Goal: Communication & Community: Answer question/provide support

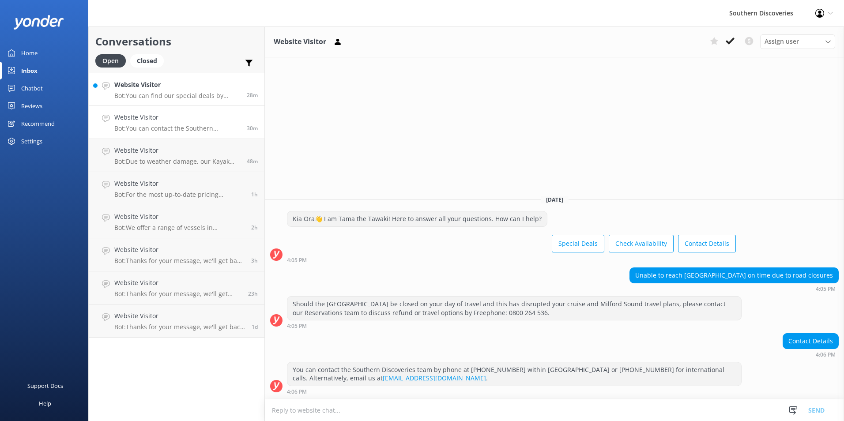
click at [139, 84] on h4 "Website Visitor" at bounding box center [177, 85] width 126 height 10
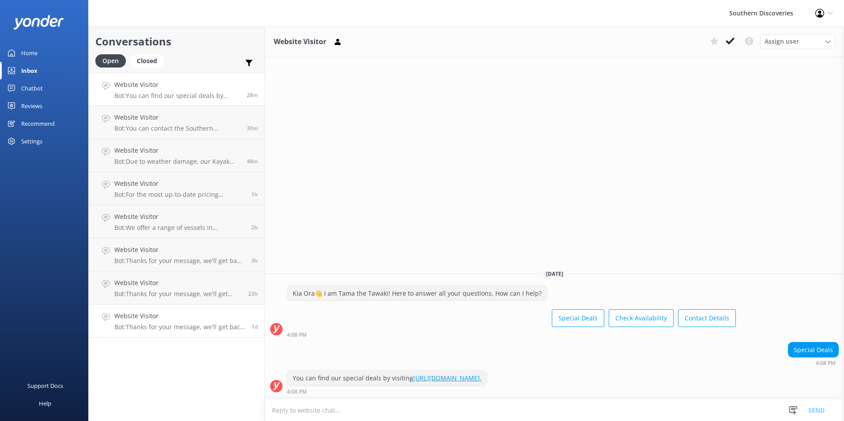
click at [140, 313] on h4 "Website Visitor" at bounding box center [179, 316] width 131 height 10
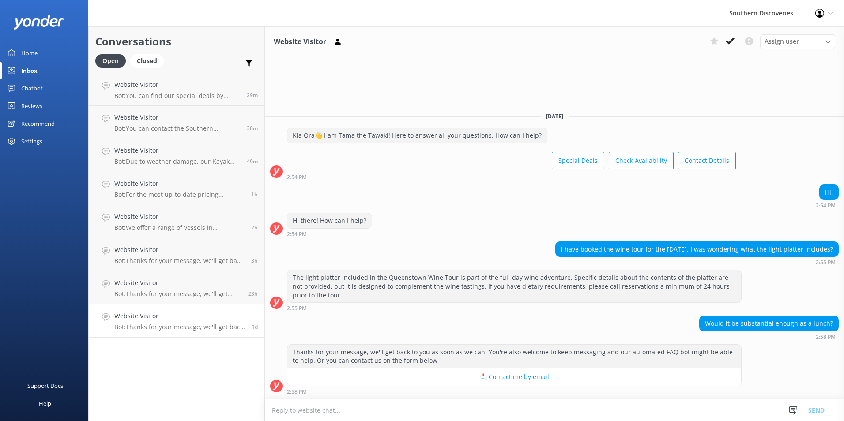
click at [743, 93] on div "Website Visitor Assign user [PERSON_NAME] [PERSON_NAME] [PERSON_NAME] [PERSON_N…" at bounding box center [554, 223] width 579 height 395
click at [184, 89] on h4 "Website Visitor" at bounding box center [178, 85] width 129 height 10
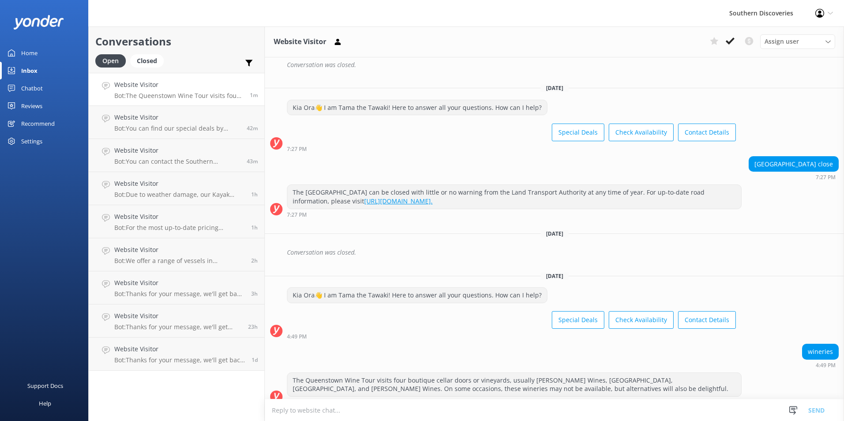
scroll to position [385, 0]
click at [182, 352] on h4 "Website Visitor" at bounding box center [179, 349] width 131 height 10
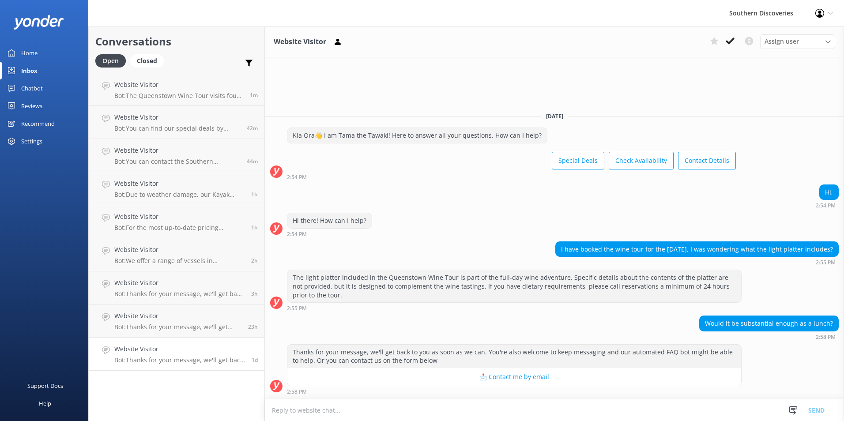
click at [328, 412] on textarea at bounding box center [554, 411] width 579 height 22
click at [180, 408] on div "Conversations Open Closed Important Converted Assigned to me Unassigned Website…" at bounding box center [176, 223] width 177 height 395
click at [173, 122] on h4 "Website Visitor" at bounding box center [177, 118] width 126 height 10
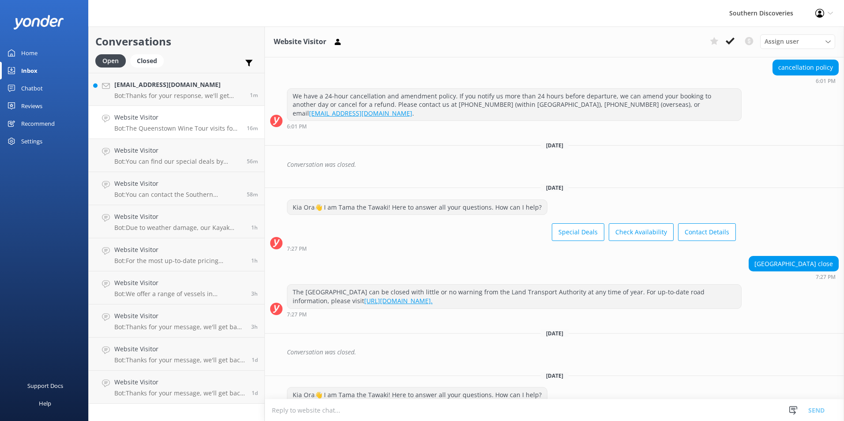
scroll to position [385, 0]
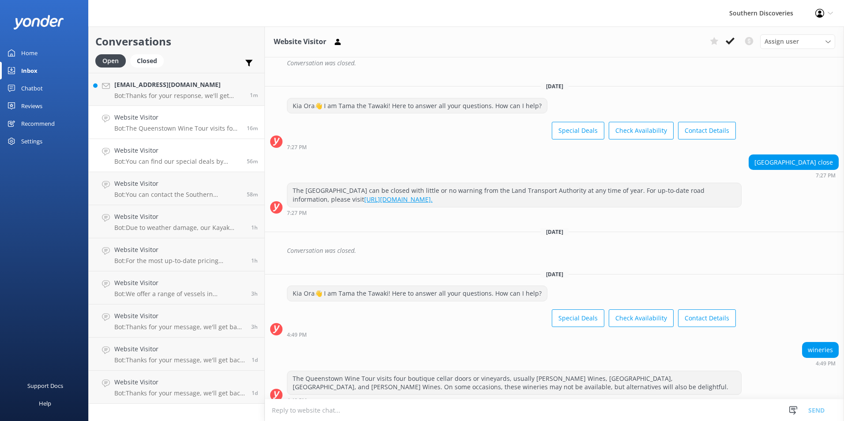
click at [188, 153] on h4 "Website Visitor" at bounding box center [177, 151] width 126 height 10
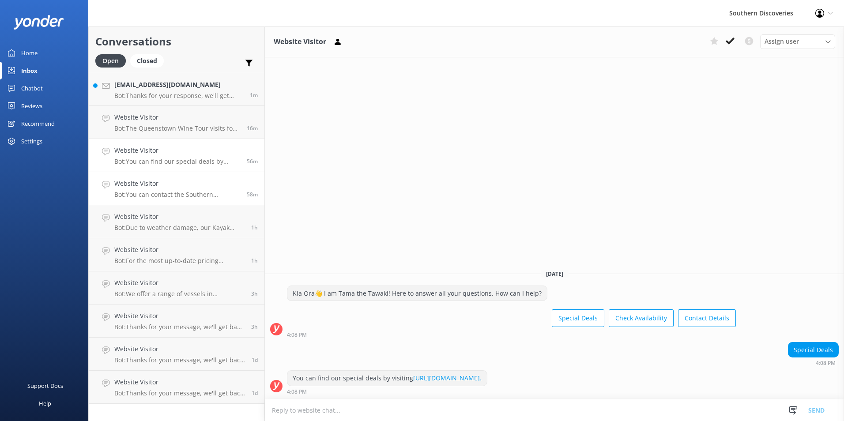
click at [167, 177] on link "Website Visitor Bot: You can contact the Southern Discoveries team by phone at …" at bounding box center [177, 188] width 176 height 33
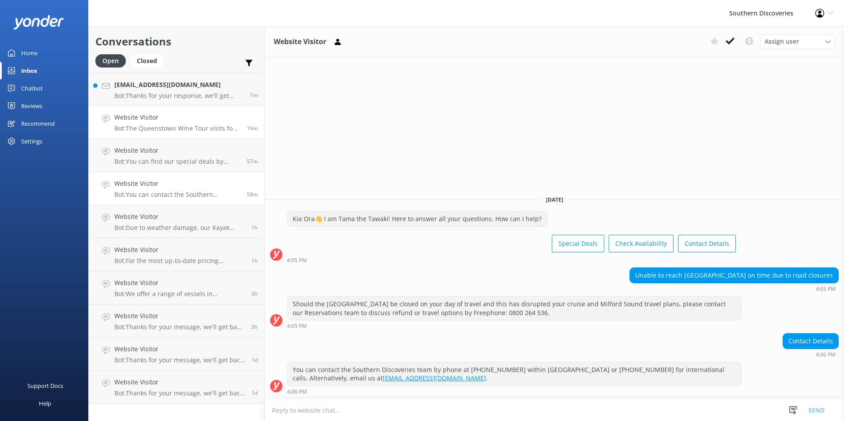
click at [161, 124] on div "Website Visitor Bot: The Queenstown Wine Tour visits four boutique cellar doors…" at bounding box center [177, 122] width 126 height 19
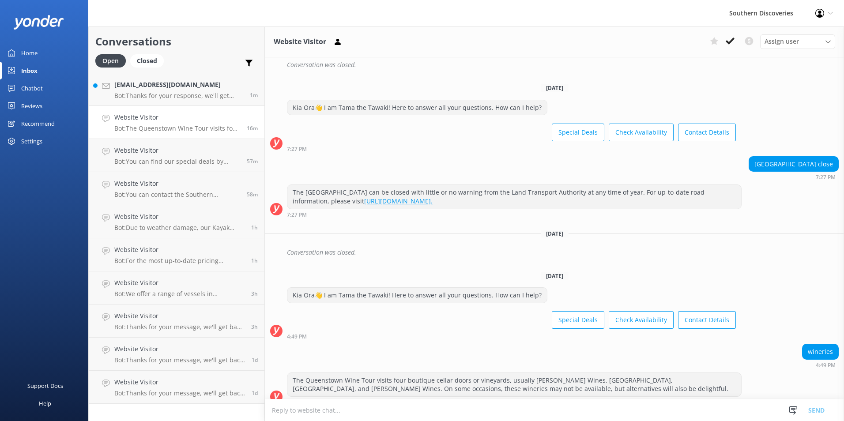
scroll to position [385, 0]
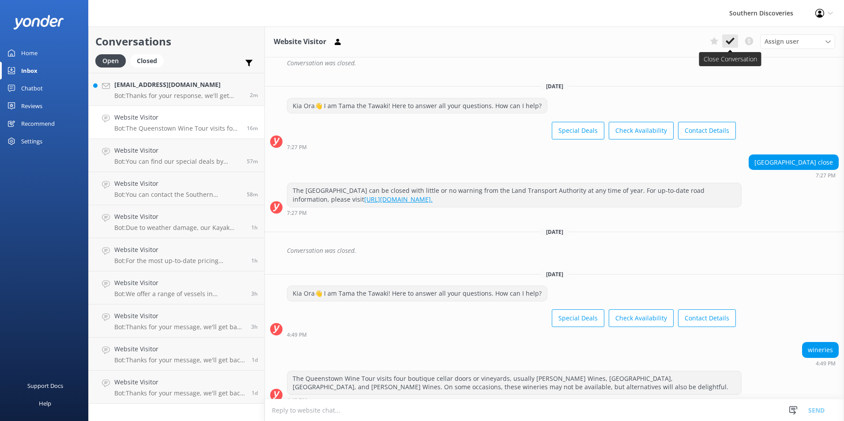
click at [731, 42] on use at bounding box center [730, 41] width 9 height 7
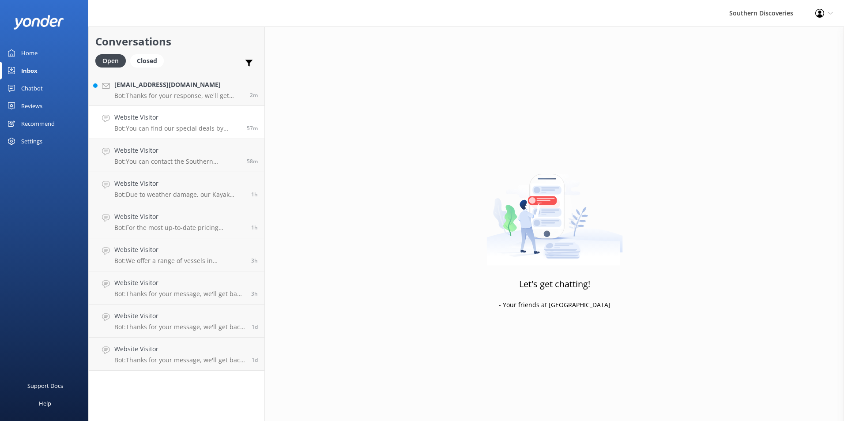
click at [173, 122] on h4 "Website Visitor" at bounding box center [177, 118] width 126 height 10
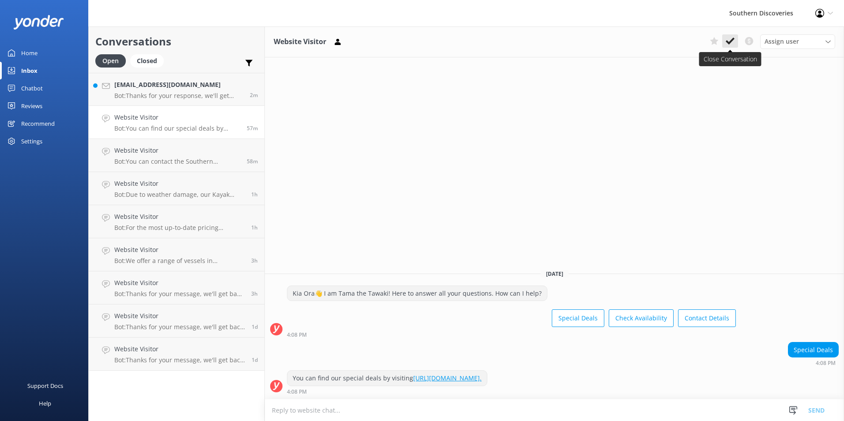
click at [724, 35] on button at bounding box center [730, 40] width 16 height 13
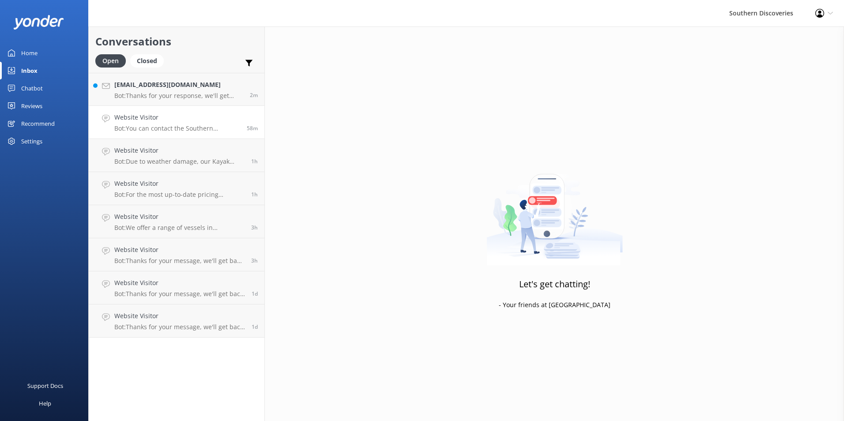
click at [160, 126] on p "Bot: You can contact the Southern Discoveries team by phone at 0800 264 536 wit…" at bounding box center [177, 129] width 126 height 8
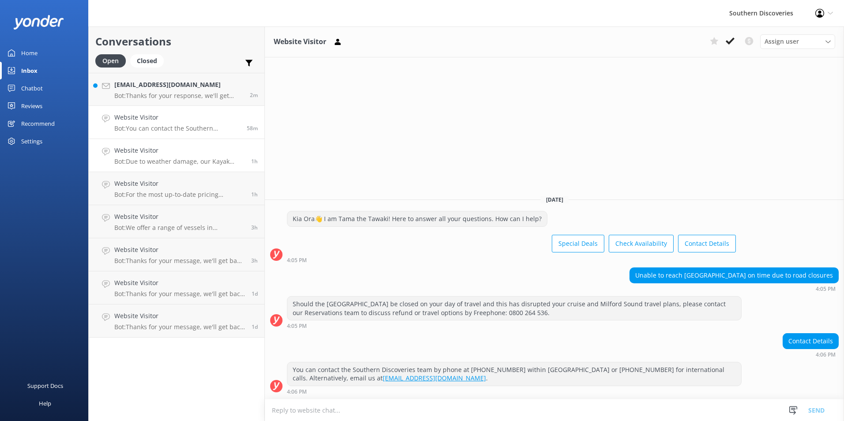
click at [159, 148] on h4 "Website Visitor" at bounding box center [179, 151] width 130 height 10
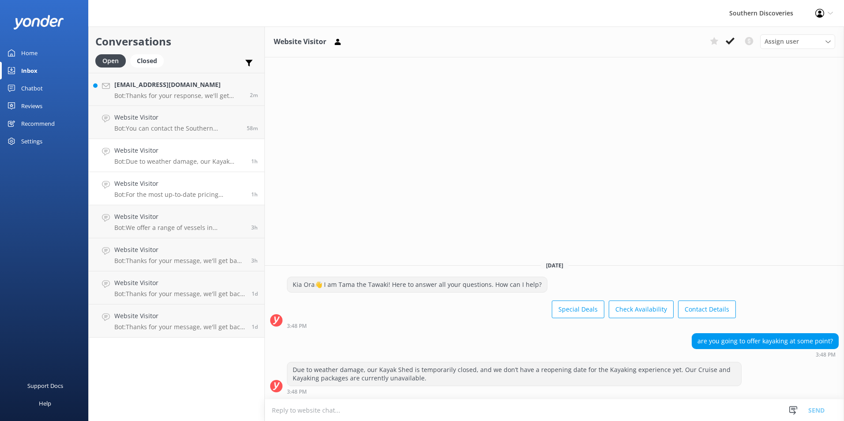
click at [138, 193] on p "Bot: For the most up-to-date pricing information for the Milford Sound Coach & …" at bounding box center [179, 195] width 130 height 8
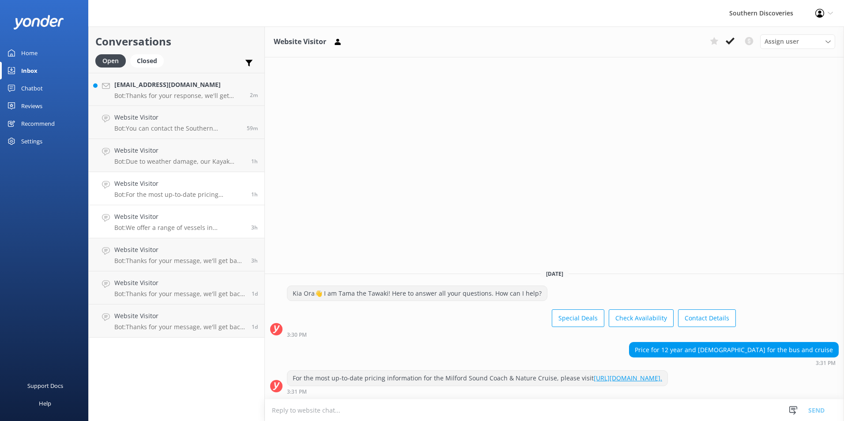
click at [146, 224] on p "Bot: We offer a range of vessels in Milford Sound, with capacities ranging from…" at bounding box center [179, 228] width 130 height 8
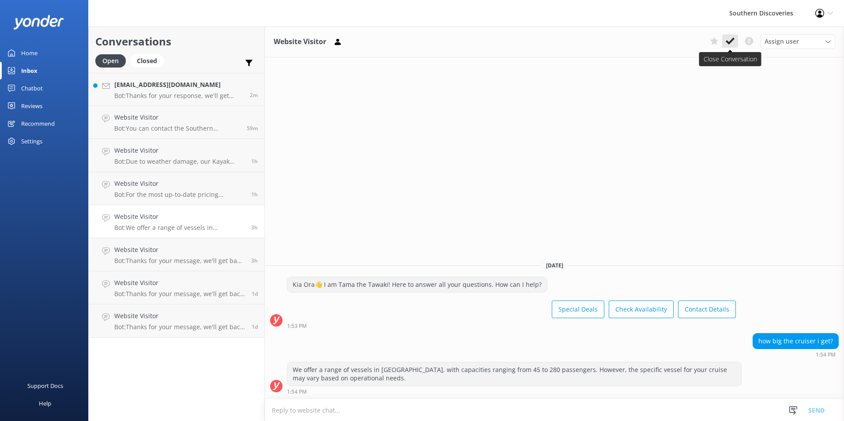
click at [730, 43] on use at bounding box center [730, 41] width 9 height 7
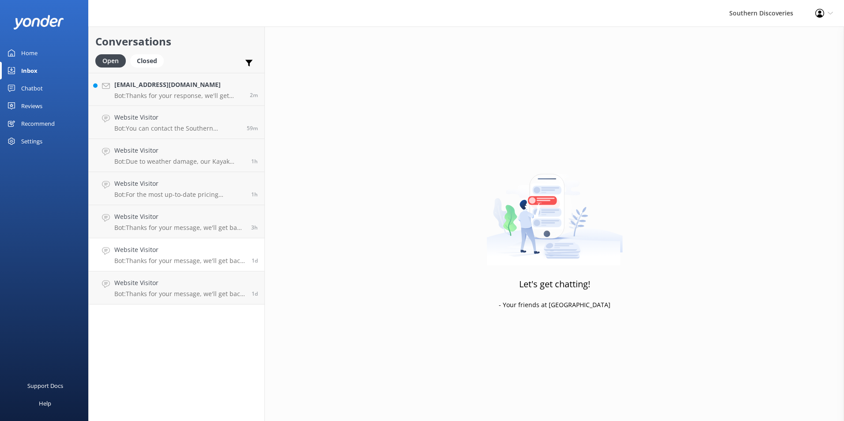
drag, startPoint x: 191, startPoint y: 266, endPoint x: 193, endPoint y: 258, distance: 8.2
click at [191, 265] on link "Website Visitor Bot: Thanks for your message, we'll get back to you as soon as …" at bounding box center [177, 254] width 176 height 33
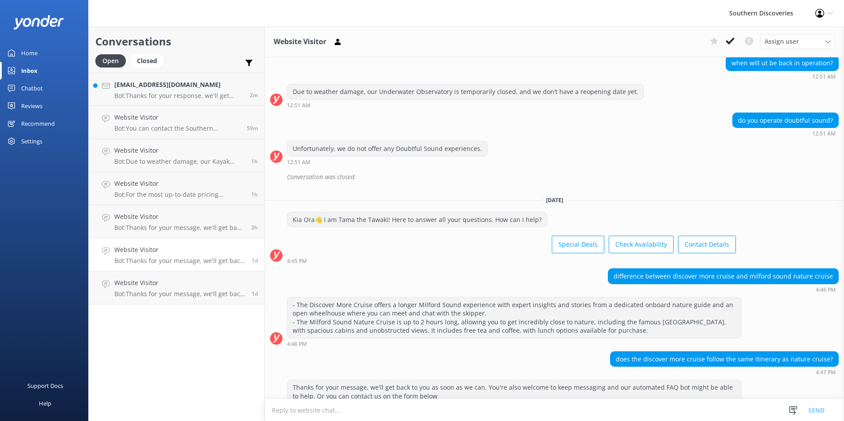
scroll to position [266, 0]
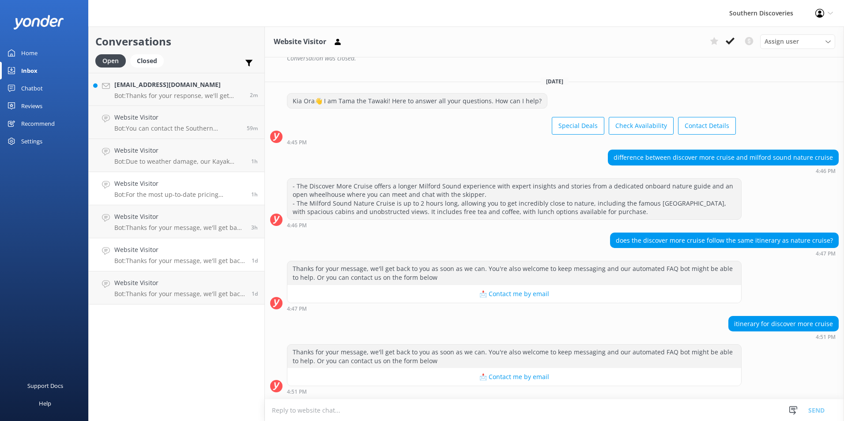
click at [177, 197] on p "Bot: For the most up-to-date pricing information for the Milford Sound Coach & …" at bounding box center [179, 195] width 130 height 8
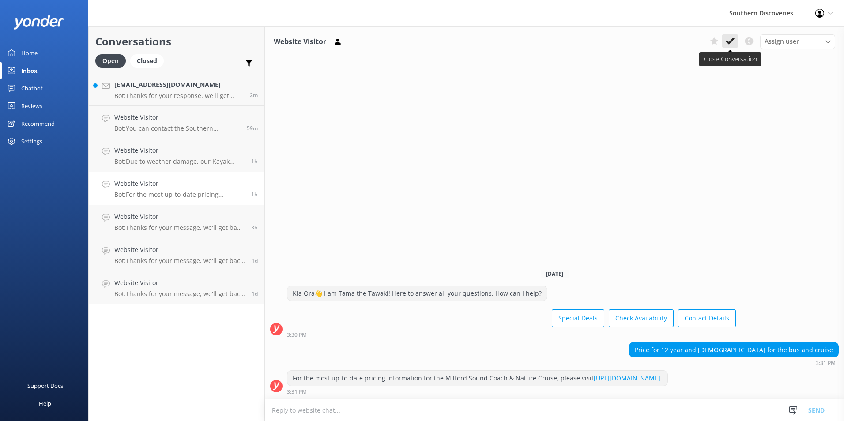
click at [731, 40] on icon at bounding box center [730, 41] width 9 height 9
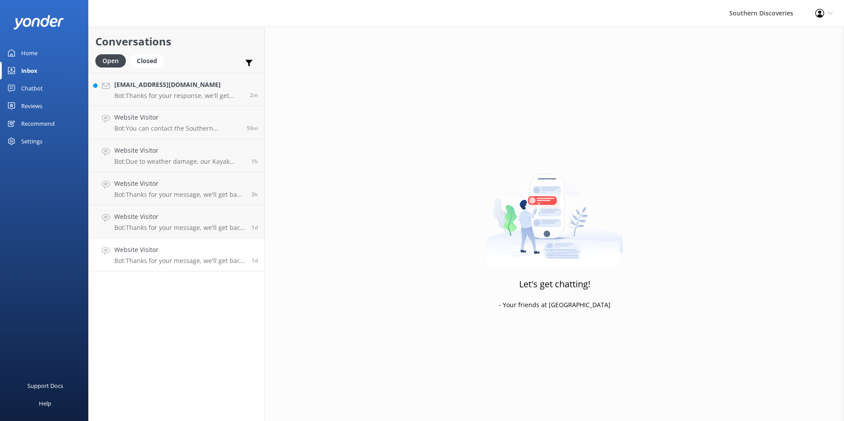
click at [147, 254] on h4 "Website Visitor" at bounding box center [179, 250] width 131 height 10
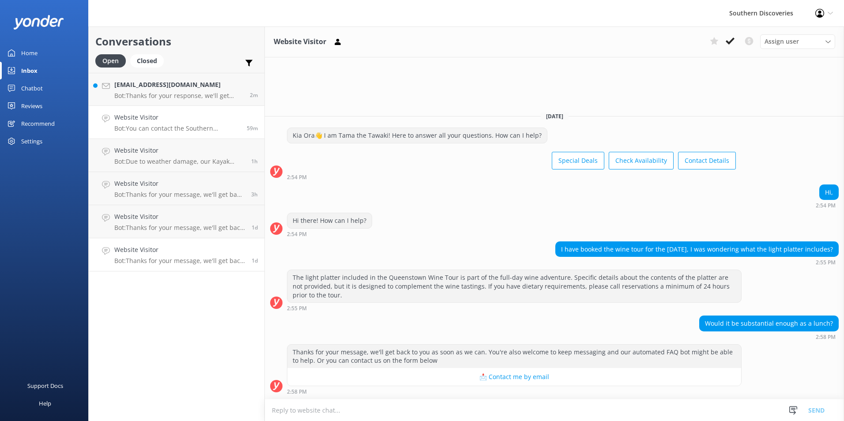
click at [165, 126] on p "Bot: You can contact the Southern Discoveries team by phone at 0800 264 536 wit…" at bounding box center [177, 129] width 126 height 8
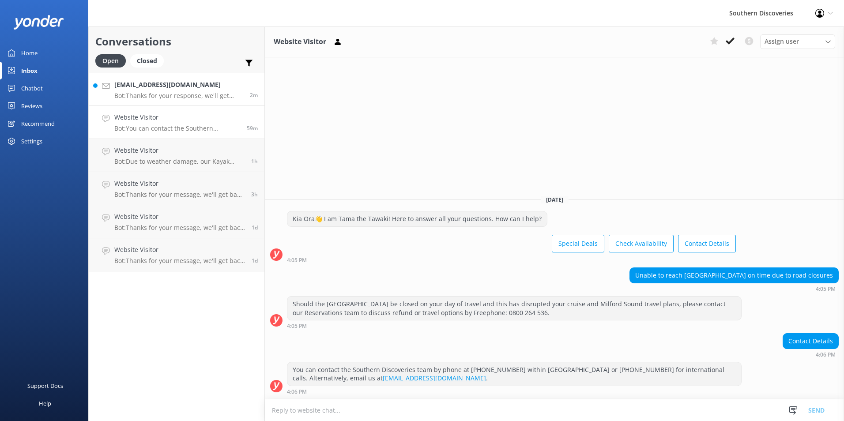
click at [161, 83] on h4 "[EMAIL_ADDRESS][DOMAIN_NAME]" at bounding box center [178, 85] width 129 height 10
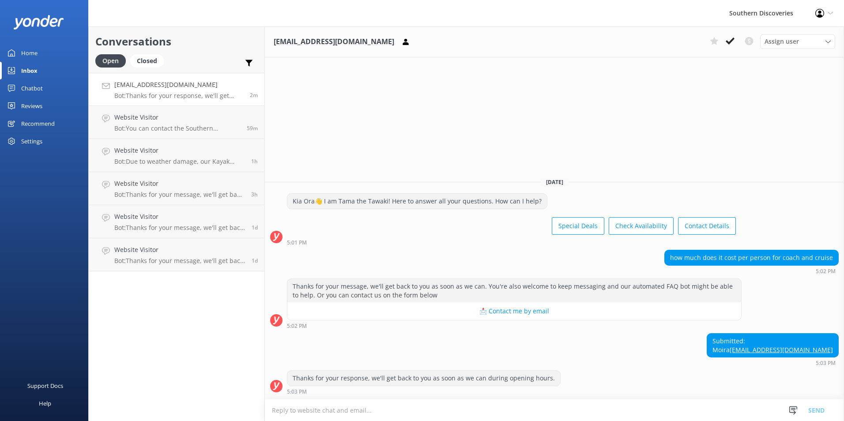
drag, startPoint x: 193, startPoint y: 88, endPoint x: 434, endPoint y: 43, distance: 245.3
click at [442, 42] on div "moiramcdougall@gmail.com Assign user Kellie Puhi Solomon Josh Natalija Cheney L…" at bounding box center [554, 41] width 579 height 31
click at [185, 125] on p "Bot: You can contact the Southern Discoveries team by phone at 0800 264 536 wit…" at bounding box center [177, 129] width 126 height 8
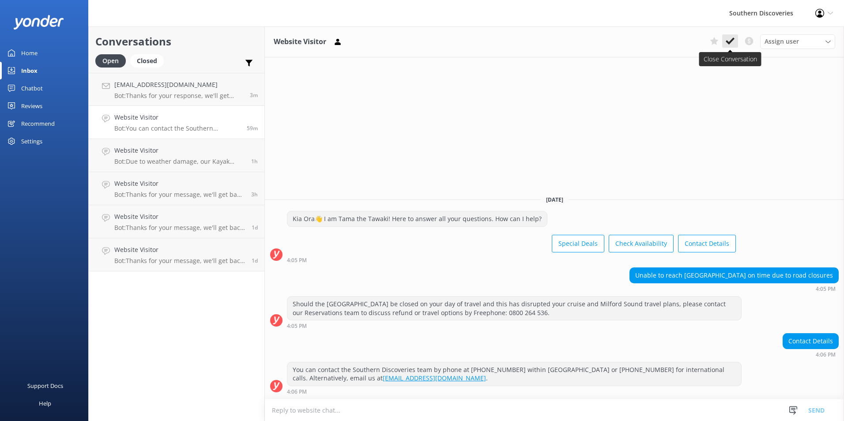
click at [729, 41] on icon at bounding box center [730, 41] width 9 height 9
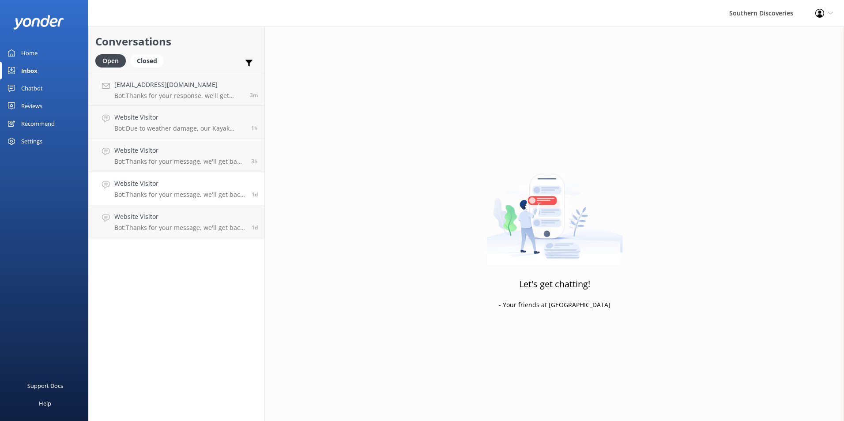
click at [176, 184] on h4 "Website Visitor" at bounding box center [179, 184] width 131 height 10
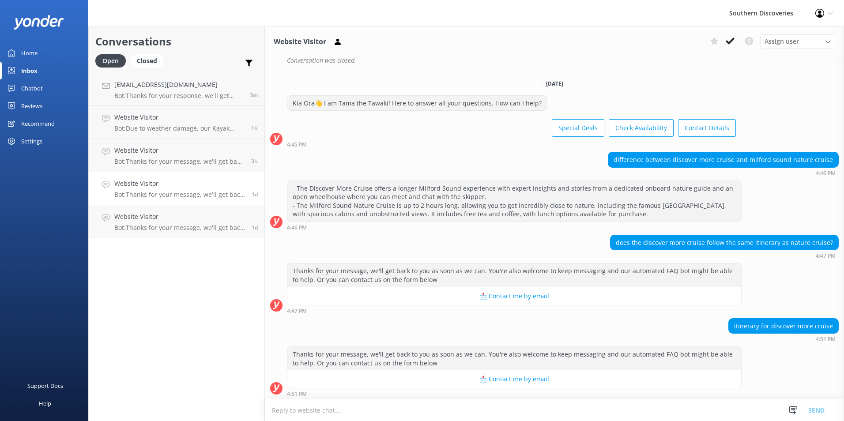
scroll to position [266, 0]
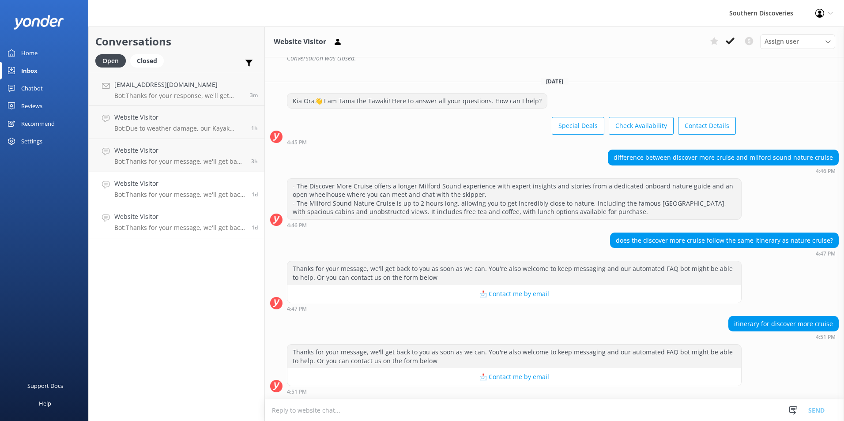
click at [126, 238] on link "Website Visitor Bot: Thanks for your message, we'll get back to you as soon as …" at bounding box center [177, 221] width 176 height 33
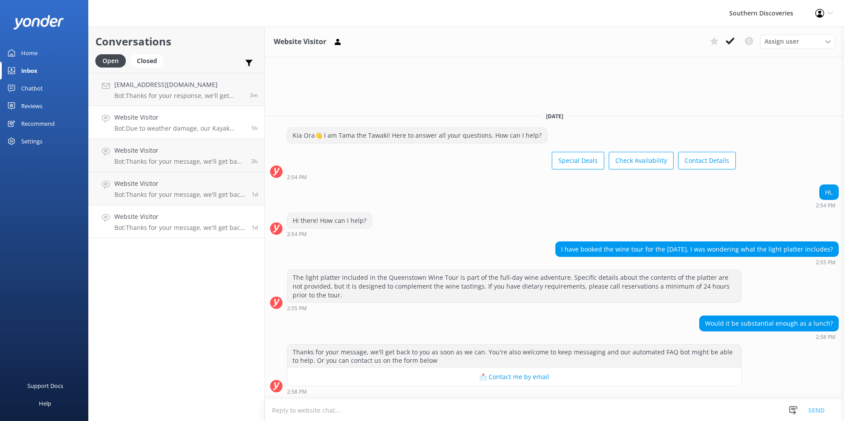
click at [152, 134] on link "Website Visitor Bot: Due to weather damage, our Kayak Shed is temporarily close…" at bounding box center [177, 122] width 176 height 33
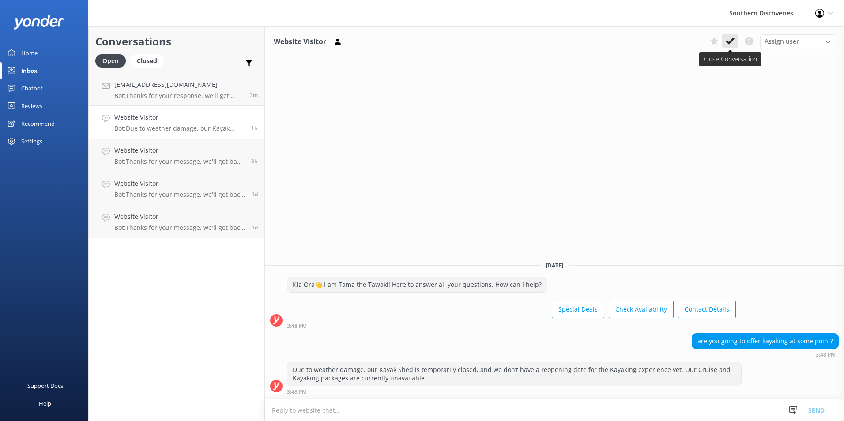
click at [733, 38] on icon at bounding box center [730, 41] width 9 height 9
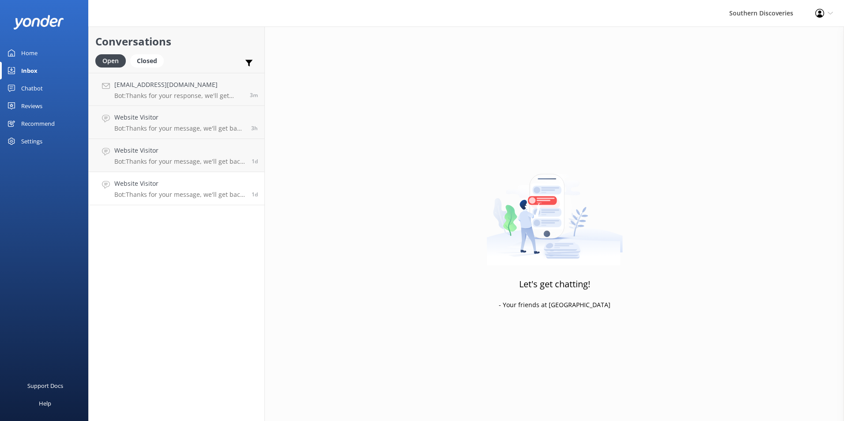
click at [155, 196] on p "Bot: Thanks for your message, we'll get back to you as soon as we can. You're a…" at bounding box center [179, 195] width 131 height 8
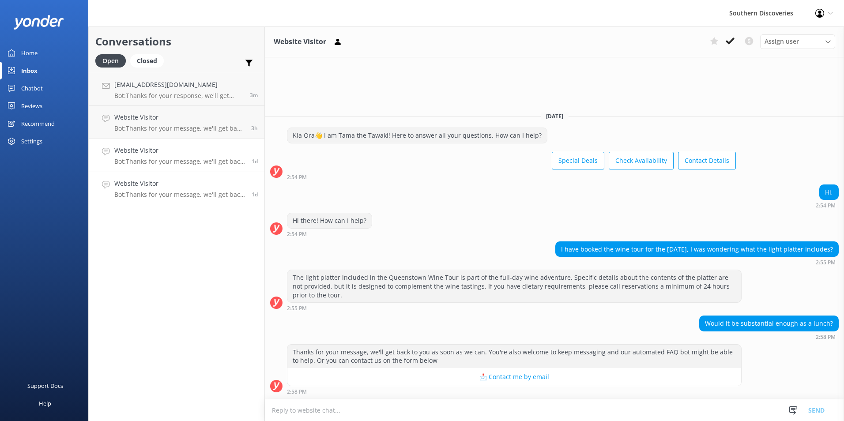
click at [152, 152] on h4 "Website Visitor" at bounding box center [179, 151] width 131 height 10
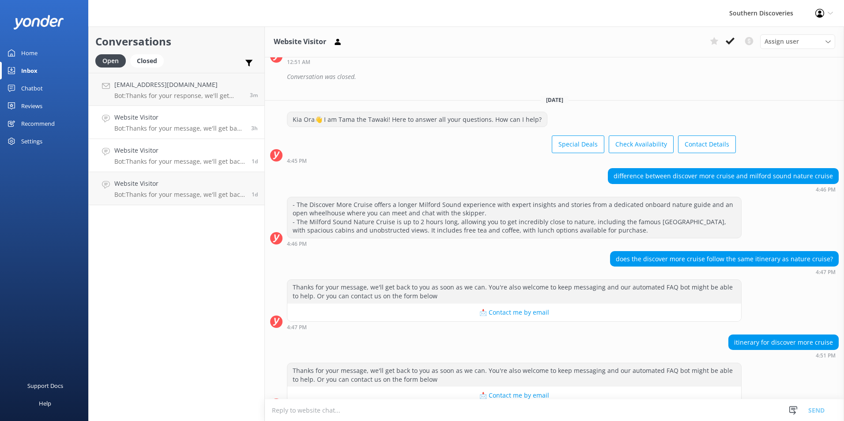
scroll to position [266, 0]
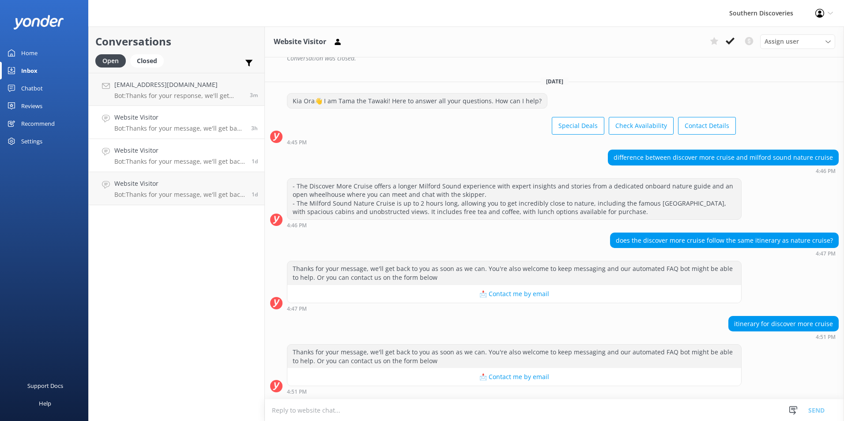
click at [147, 121] on h4 "Website Visitor" at bounding box center [179, 118] width 130 height 10
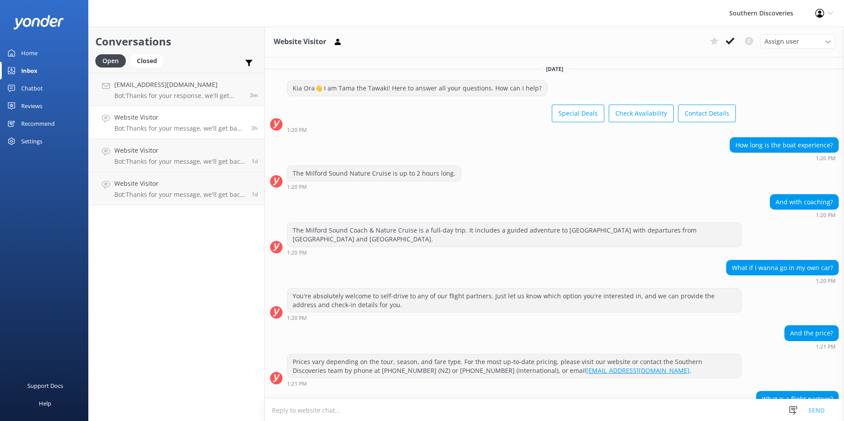
scroll to position [207, 0]
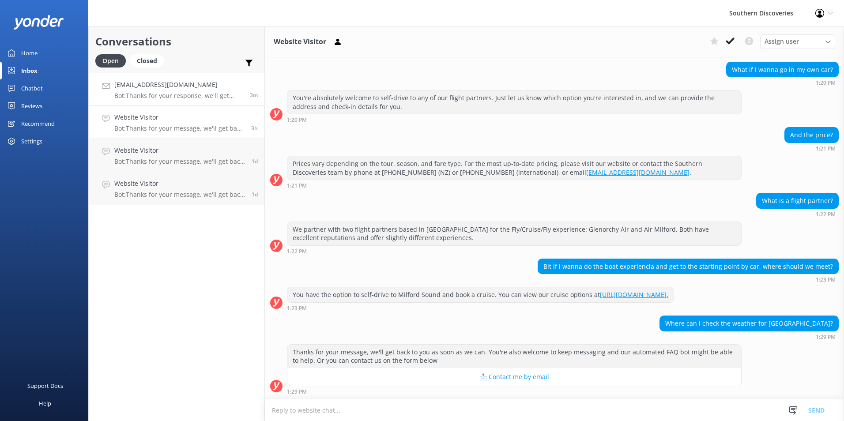
click at [158, 91] on div "moiramcdougall@gmail.com Bot: Thanks for your response, we'll get back to you a…" at bounding box center [178, 89] width 129 height 19
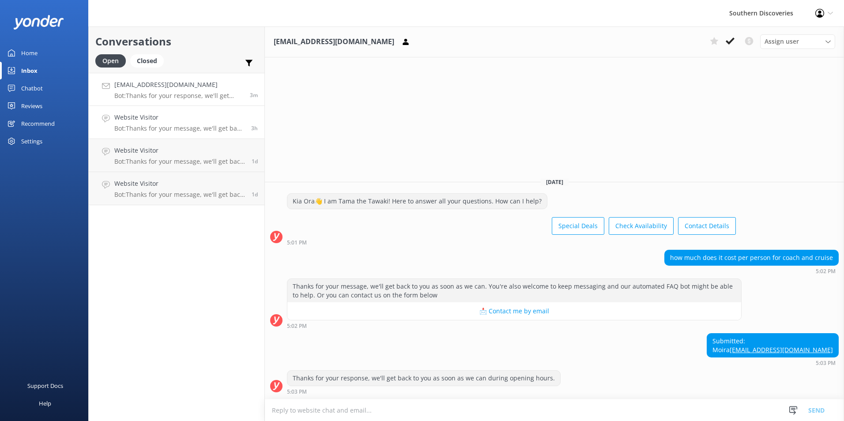
click at [151, 122] on h4 "Website Visitor" at bounding box center [179, 118] width 130 height 10
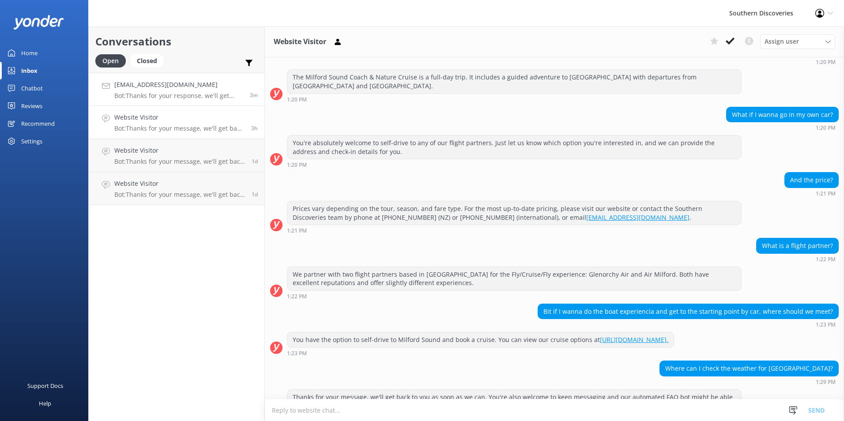
scroll to position [207, 0]
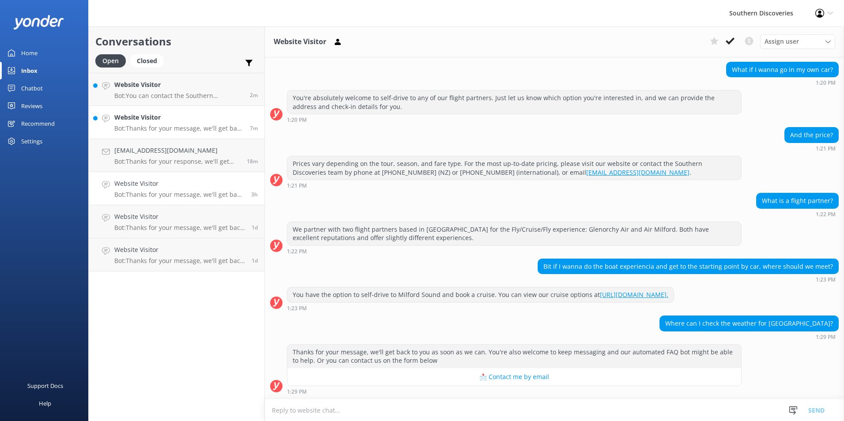
click at [138, 128] on p "Bot: Thanks for your message, we'll get back to you as soon as we can. You're a…" at bounding box center [178, 129] width 129 height 8
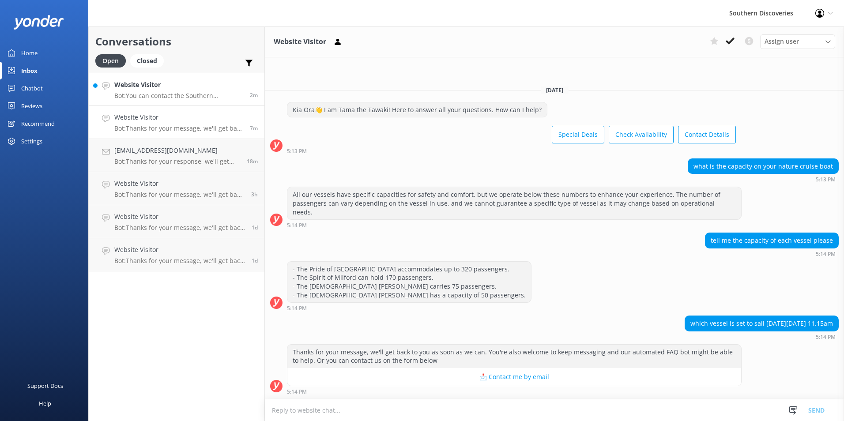
click at [143, 94] on p "Bot: You can contact the Southern Discoveries team by phone at 0800 264 536 wit…" at bounding box center [178, 96] width 129 height 8
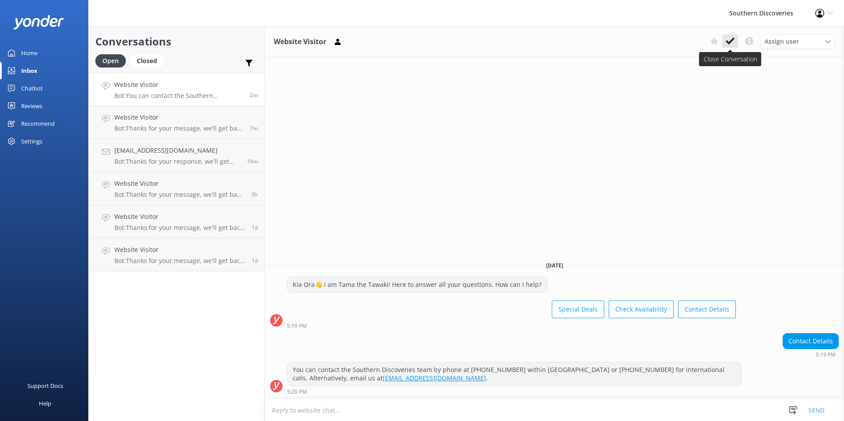
click at [729, 42] on icon at bounding box center [730, 41] width 9 height 9
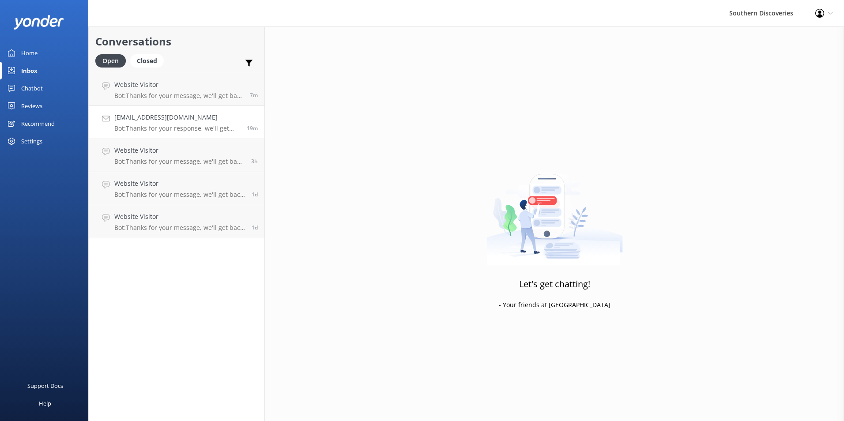
click at [170, 126] on p "Bot: Thanks for your response, we'll get back to you as soon as we can during o…" at bounding box center [177, 129] width 126 height 8
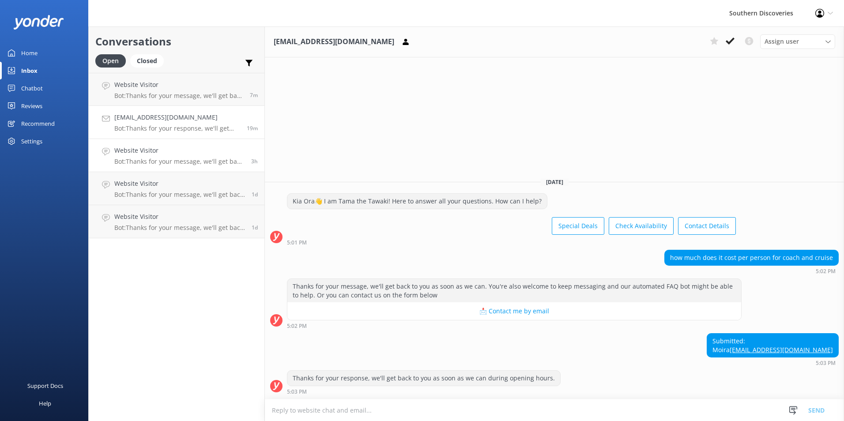
click at [140, 163] on p "Bot: Thanks for your message, we'll get back to you as soon as we can. You're a…" at bounding box center [179, 162] width 130 height 8
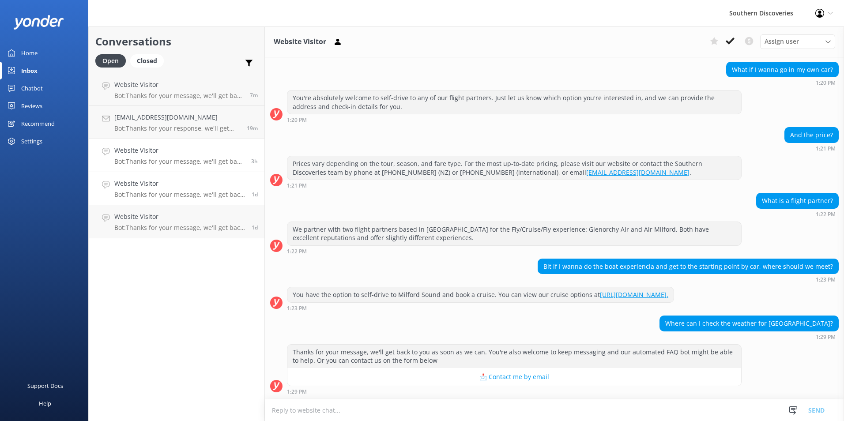
scroll to position [207, 0]
drag, startPoint x: 199, startPoint y: 96, endPoint x: 202, endPoint y: 91, distance: 5.4
click at [199, 96] on p "Bot: Thanks for your message, we'll get back to you as soon as we can. You're a…" at bounding box center [177, 96] width 126 height 8
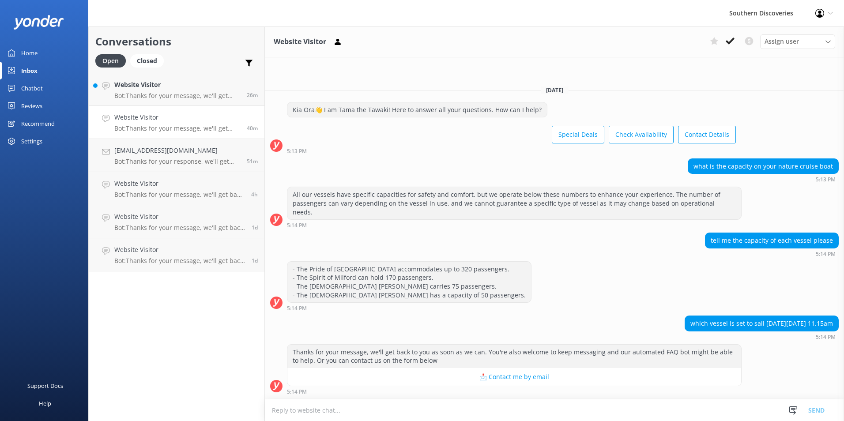
click at [158, 133] on link "Website Visitor Bot: Thanks for your message, we'll get back to you as soon as …" at bounding box center [177, 122] width 176 height 33
click at [130, 151] on h4 "[EMAIL_ADDRESS][DOMAIN_NAME]" at bounding box center [177, 151] width 126 height 10
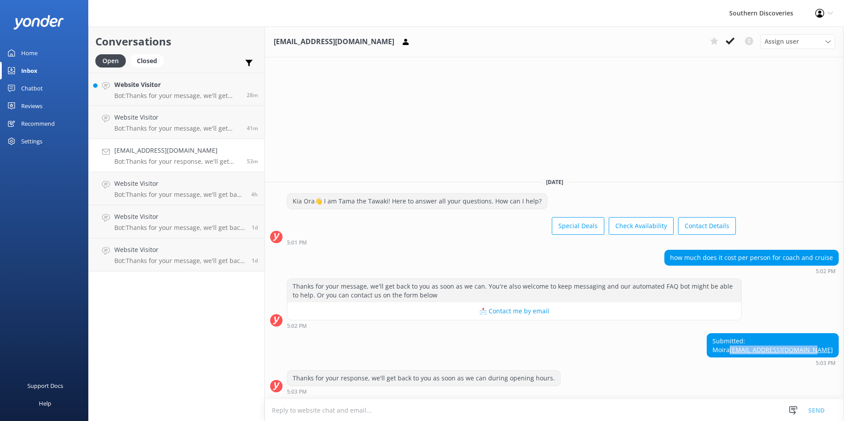
drag, startPoint x: 835, startPoint y: 353, endPoint x: 752, endPoint y: 352, distance: 82.1
click at [752, 352] on div "Submitted: [PERSON_NAME] [PERSON_NAME][EMAIL_ADDRESS][DOMAIN_NAME]" at bounding box center [772, 345] width 131 height 23
copy link "[EMAIL_ADDRESS][DOMAIN_NAME]"
